Goal: Information Seeking & Learning: Learn about a topic

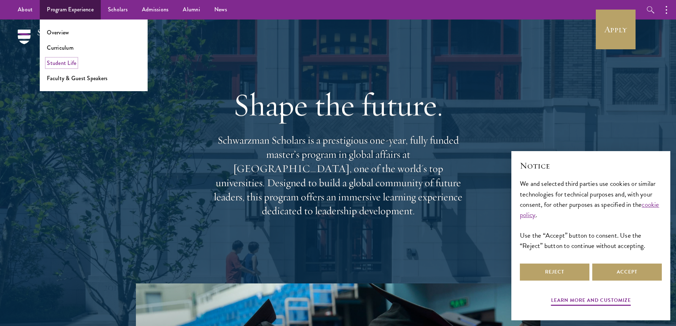
click at [72, 66] on link "Student Life" at bounding box center [61, 63] width 29 height 8
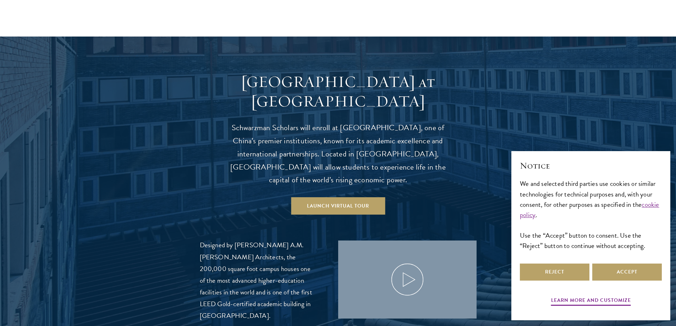
scroll to position [674, 0]
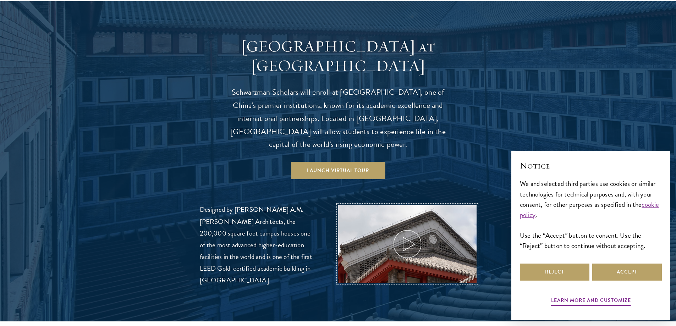
click at [413, 228] on icon at bounding box center [407, 244] width 32 height 32
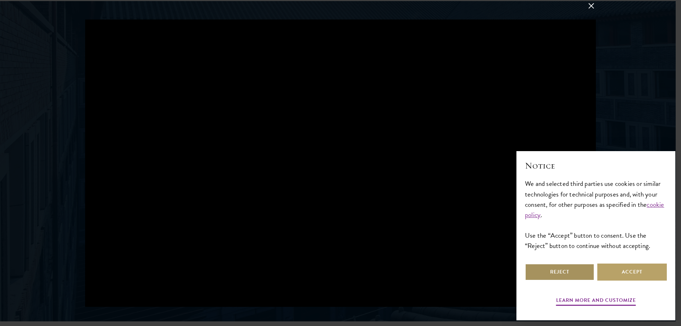
click at [560, 269] on button "Reject" at bounding box center [560, 272] width 70 height 17
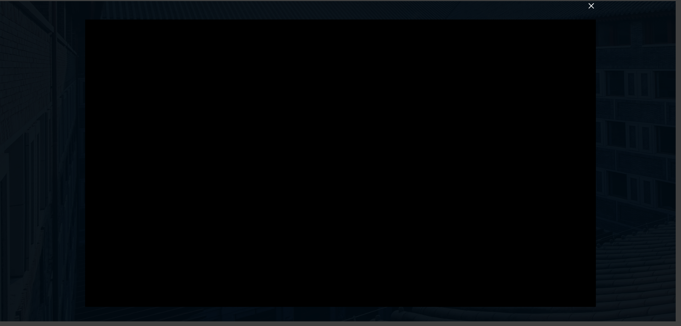
click at [254, 141] on div at bounding box center [340, 163] width 511 height 287
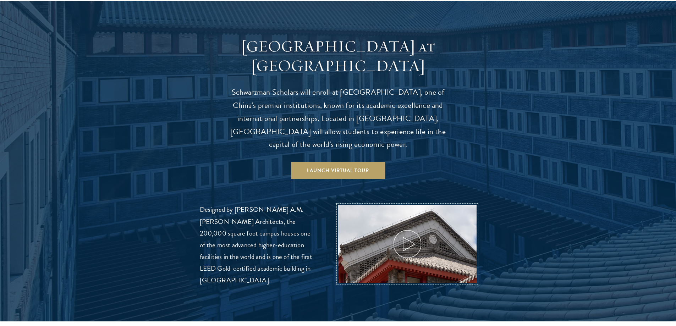
click at [405, 231] on icon at bounding box center [407, 244] width 32 height 32
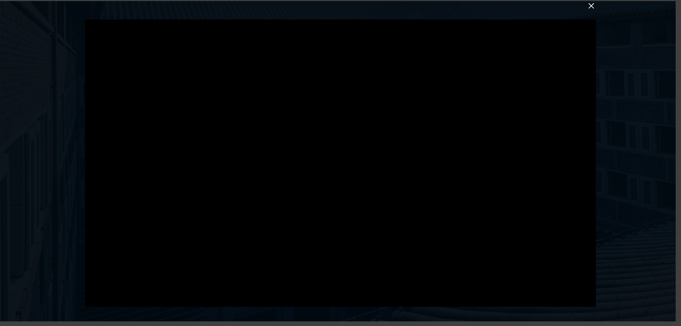
click at [626, 69] on div at bounding box center [340, 163] width 681 height 326
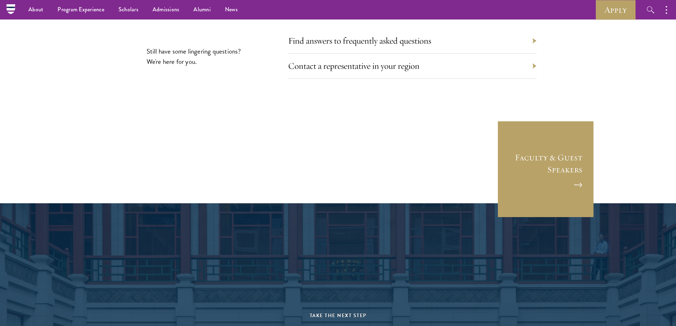
scroll to position [2377, 0]
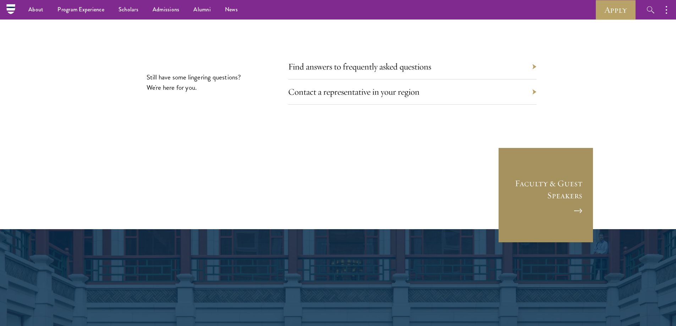
click at [567, 166] on link "Faculty & Guest Speakers" at bounding box center [546, 195] width 96 height 96
